Goal: Information Seeking & Learning: Learn about a topic

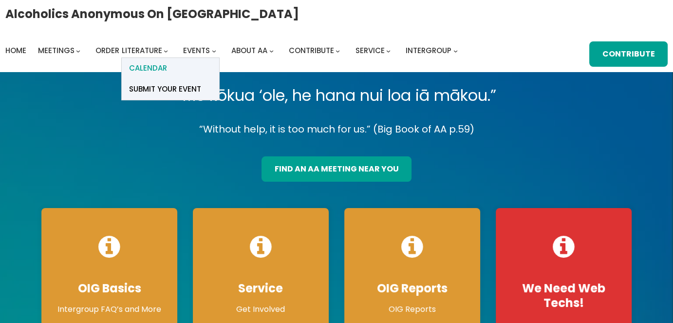
click at [151, 72] on span "Calendar" at bounding box center [148, 68] width 38 height 14
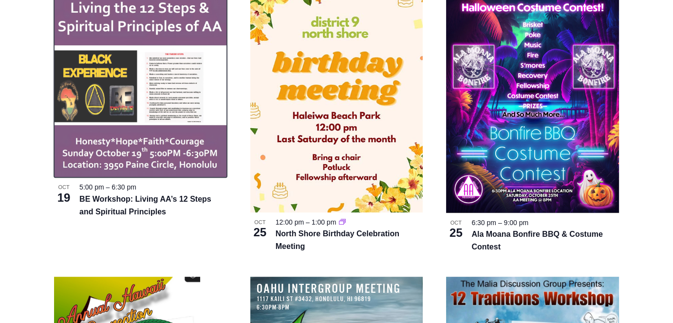
scroll to position [361, 0]
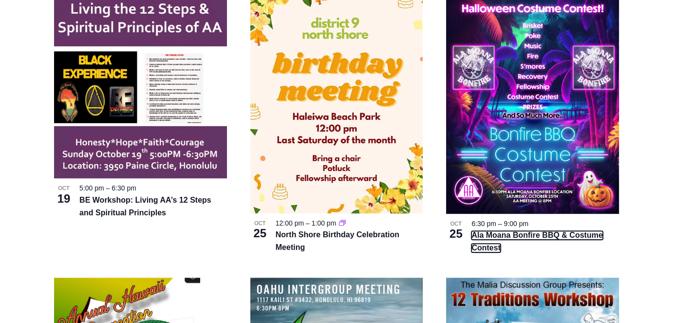
click at [487, 239] on link "Ala Moana Bonfire BBQ & Costume Contest" at bounding box center [537, 241] width 131 height 21
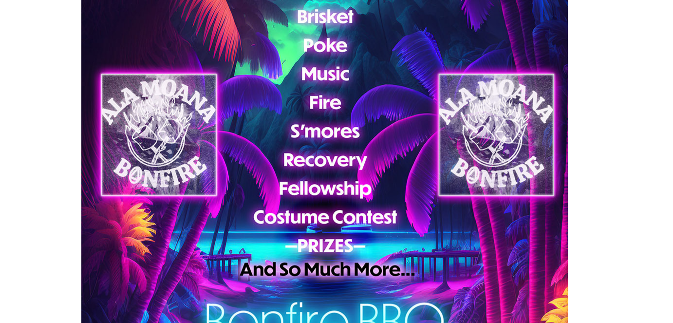
scroll to position [430, 0]
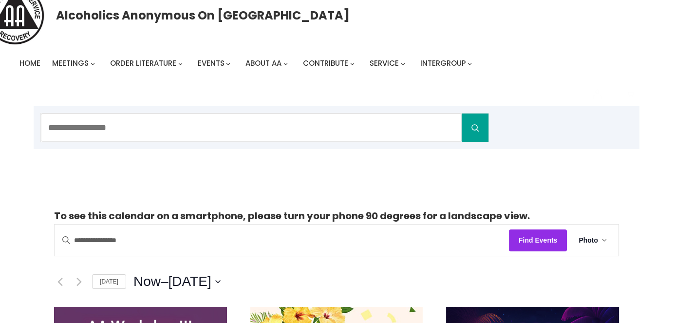
scroll to position [26, 0]
